Goal: Task Accomplishment & Management: Use online tool/utility

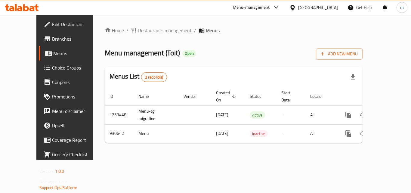
click at [264, 4] on div "Menu-management" at bounding box center [251, 7] width 37 height 7
click at [230, 51] on div "Restaurant-Management" at bounding box center [219, 52] width 47 height 7
click at [243, 6] on div "Menu-management" at bounding box center [251, 7] width 37 height 7
click at [215, 53] on div "Restaurant-Management" at bounding box center [219, 52] width 47 height 7
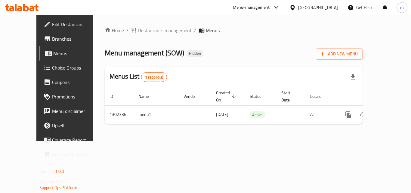
click at [258, 6] on div "Menu-management" at bounding box center [251, 7] width 37 height 7
click at [226, 52] on div "Restaurant-Management" at bounding box center [219, 52] width 47 height 7
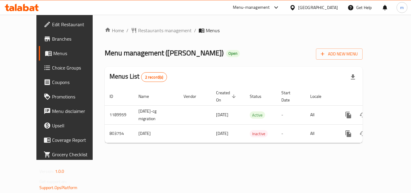
click at [263, 6] on div "Menu-management" at bounding box center [251, 7] width 37 height 7
click at [223, 53] on div "Restaurant-Management" at bounding box center [245, 52] width 47 height 7
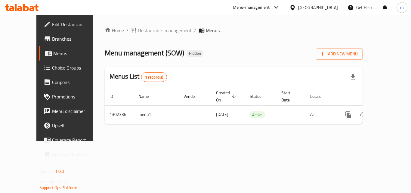
click at [244, 4] on div "Menu-management" at bounding box center [256, 7] width 57 height 14
click at [252, 8] on div "Menu-management" at bounding box center [251, 7] width 37 height 7
click at [229, 56] on div "Restaurant-Management" at bounding box center [219, 52] width 47 height 7
click at [244, 8] on div "Menu-management" at bounding box center [251, 7] width 37 height 7
click at [195, 52] on div "Restaurant-Management" at bounding box center [219, 52] width 57 height 14
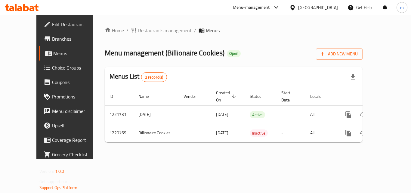
click at [256, 5] on div "Menu-management" at bounding box center [251, 7] width 37 height 7
click at [215, 54] on div "Restaurant-Management" at bounding box center [219, 52] width 47 height 7
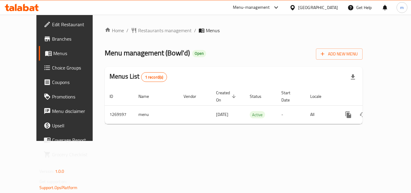
click at [257, 5] on div "Menu-management" at bounding box center [251, 7] width 37 height 7
click at [218, 47] on div "Restaurant-Management" at bounding box center [219, 52] width 57 height 14
